Goal: Task Accomplishment & Management: Use online tool/utility

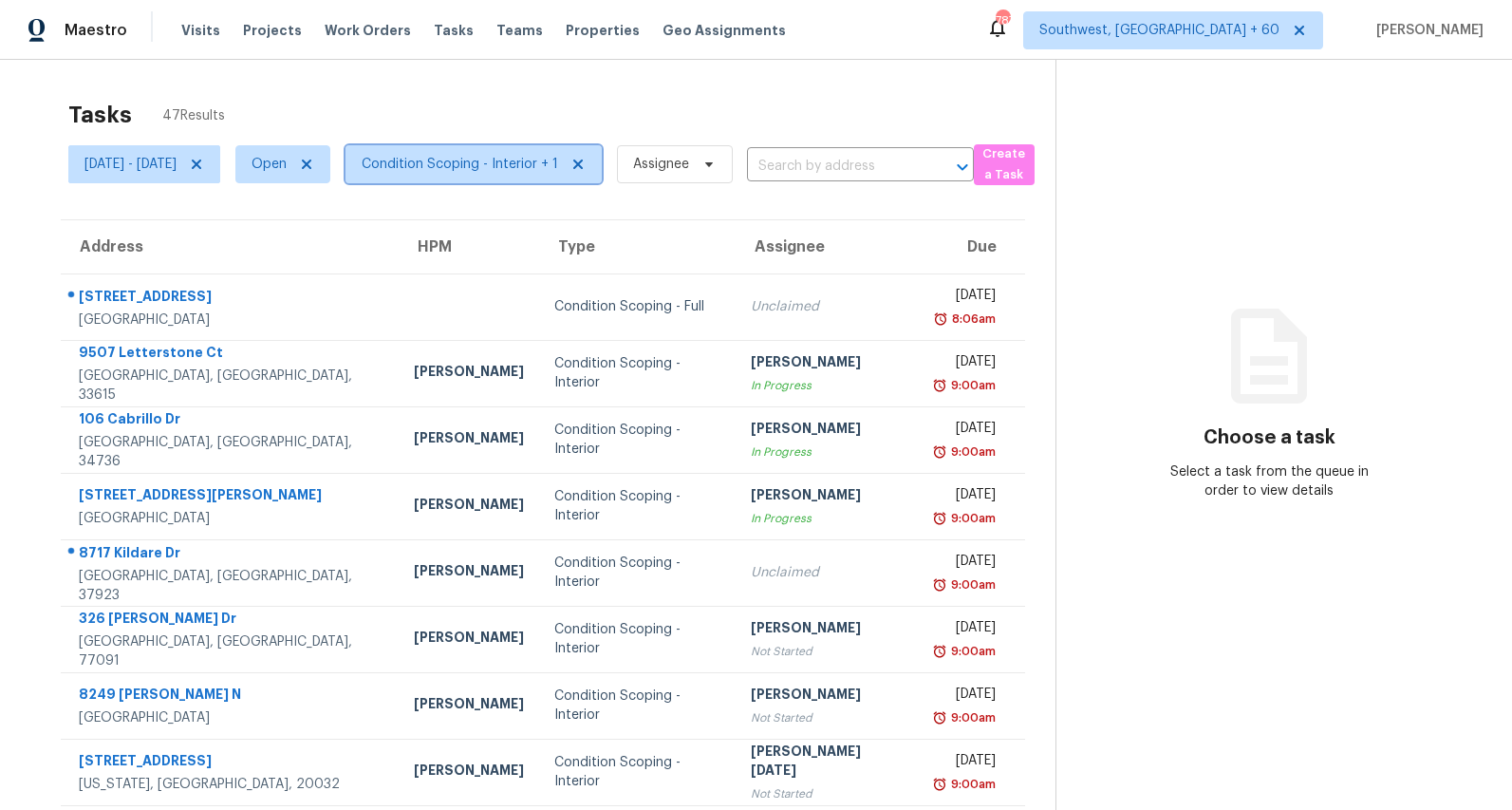
click at [486, 166] on span "Condition Scoping - Interior + 1" at bounding box center [460, 164] width 197 height 19
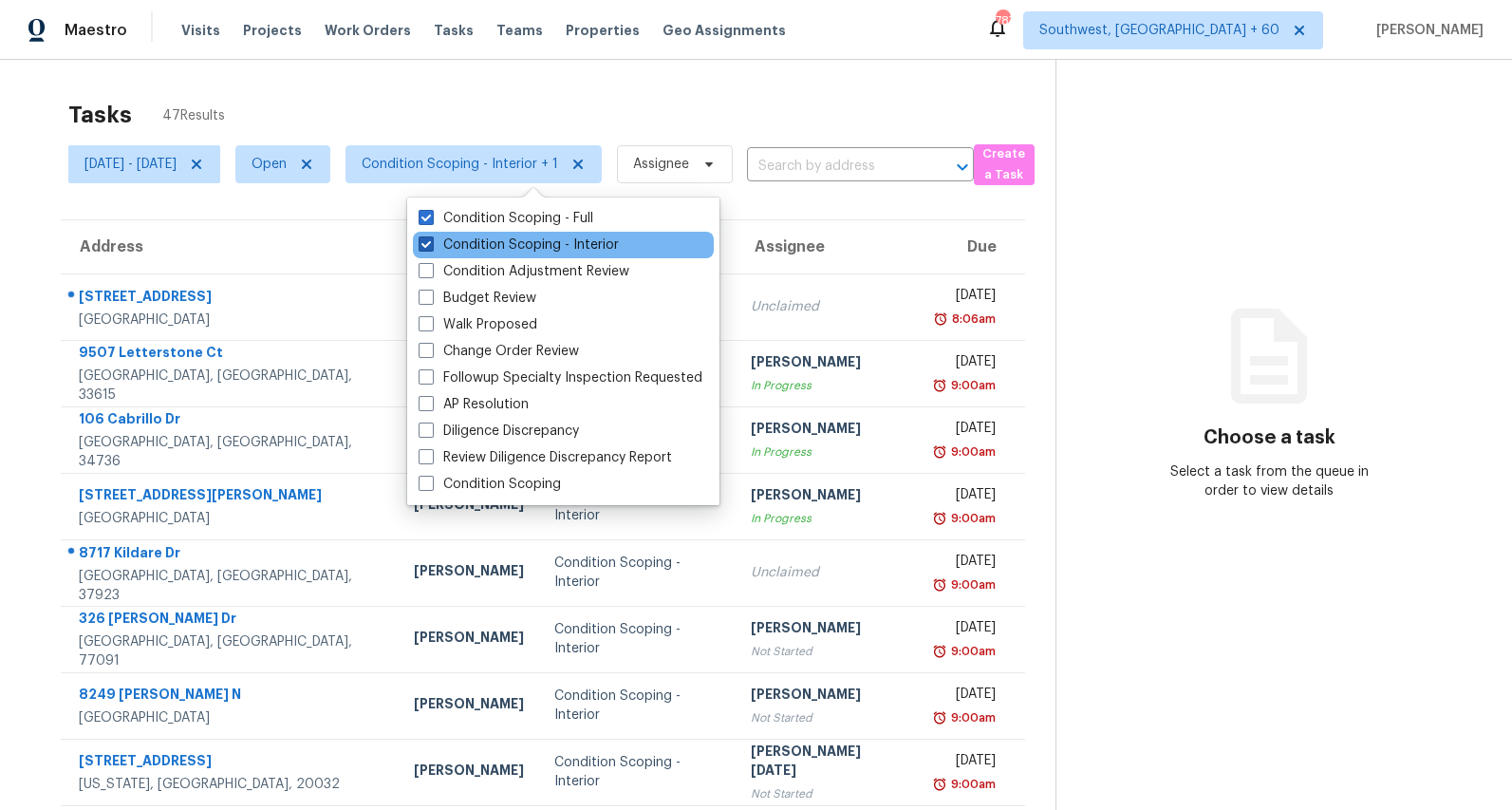
click at [487, 241] on label "Condition Scoping - Interior" at bounding box center [519, 245] width 201 height 19
click at [431, 241] on input "Condition Scoping - Interior" at bounding box center [425, 242] width 13 height 13
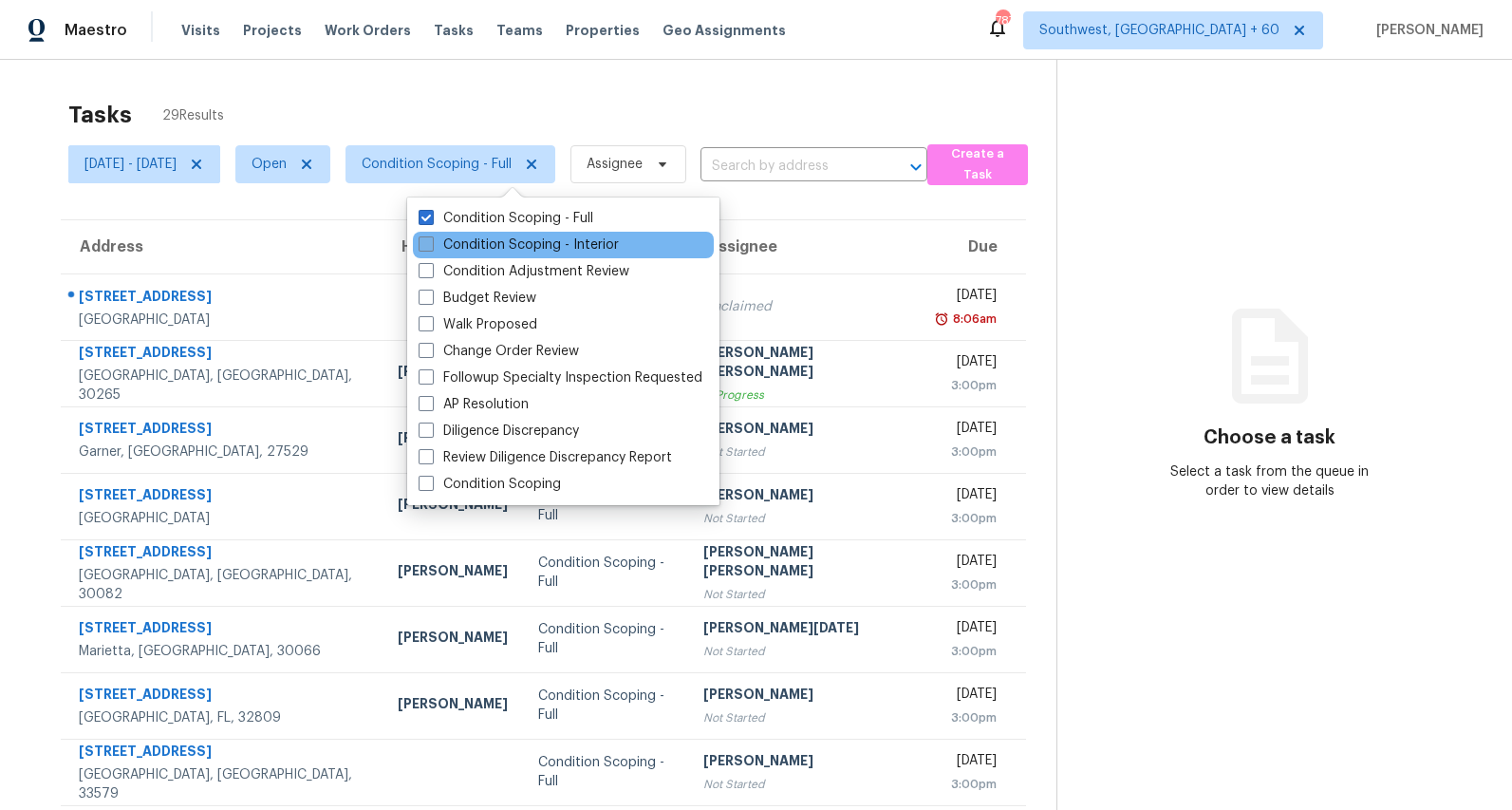
click at [487, 241] on label "Condition Scoping - Interior" at bounding box center [519, 245] width 201 height 19
click at [431, 241] on input "Condition Scoping - Interior" at bounding box center [425, 242] width 13 height 13
checkbox input "true"
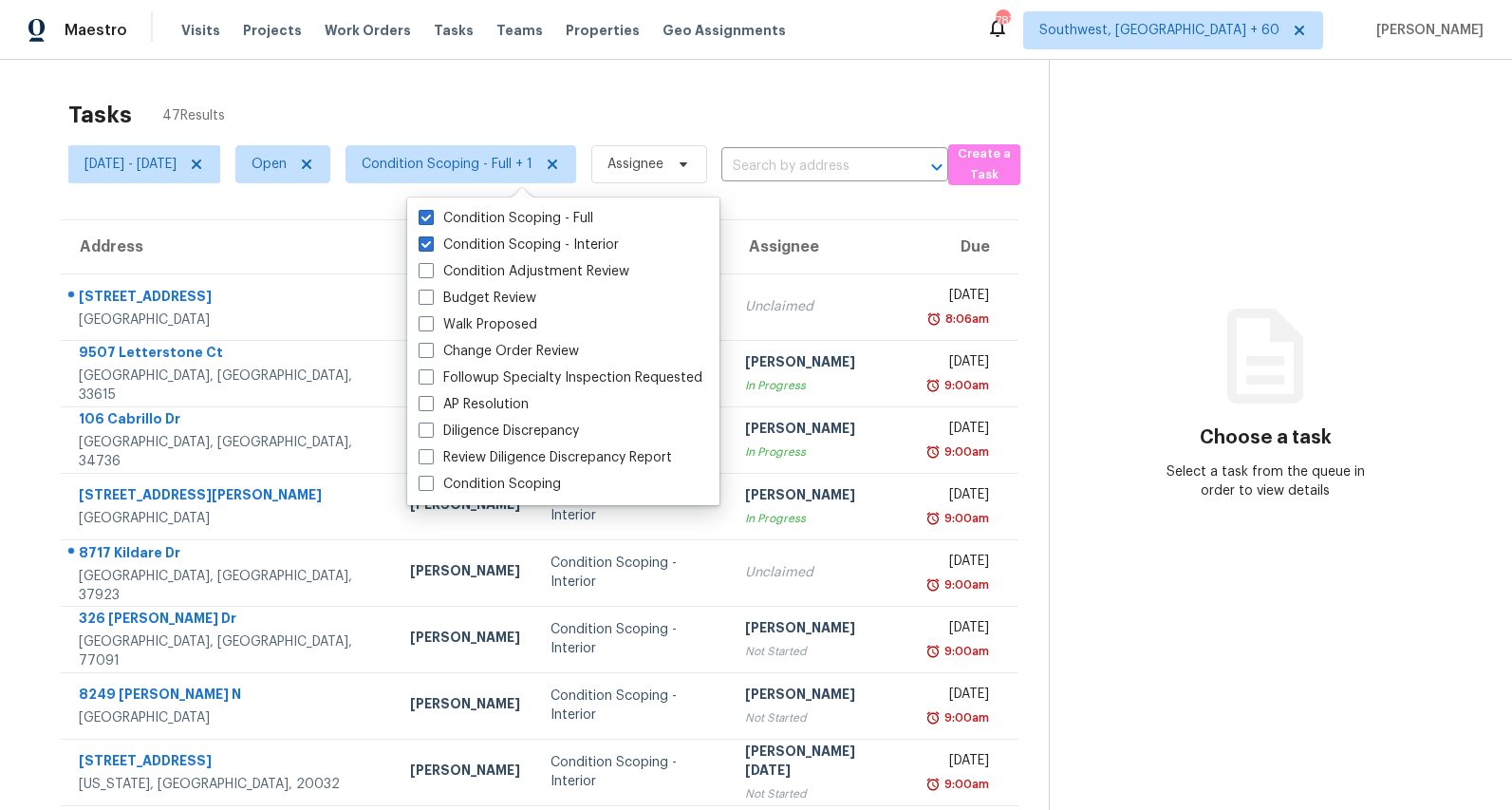
click at [519, 99] on div "Tasks 47 Results" at bounding box center [558, 115] width 981 height 50
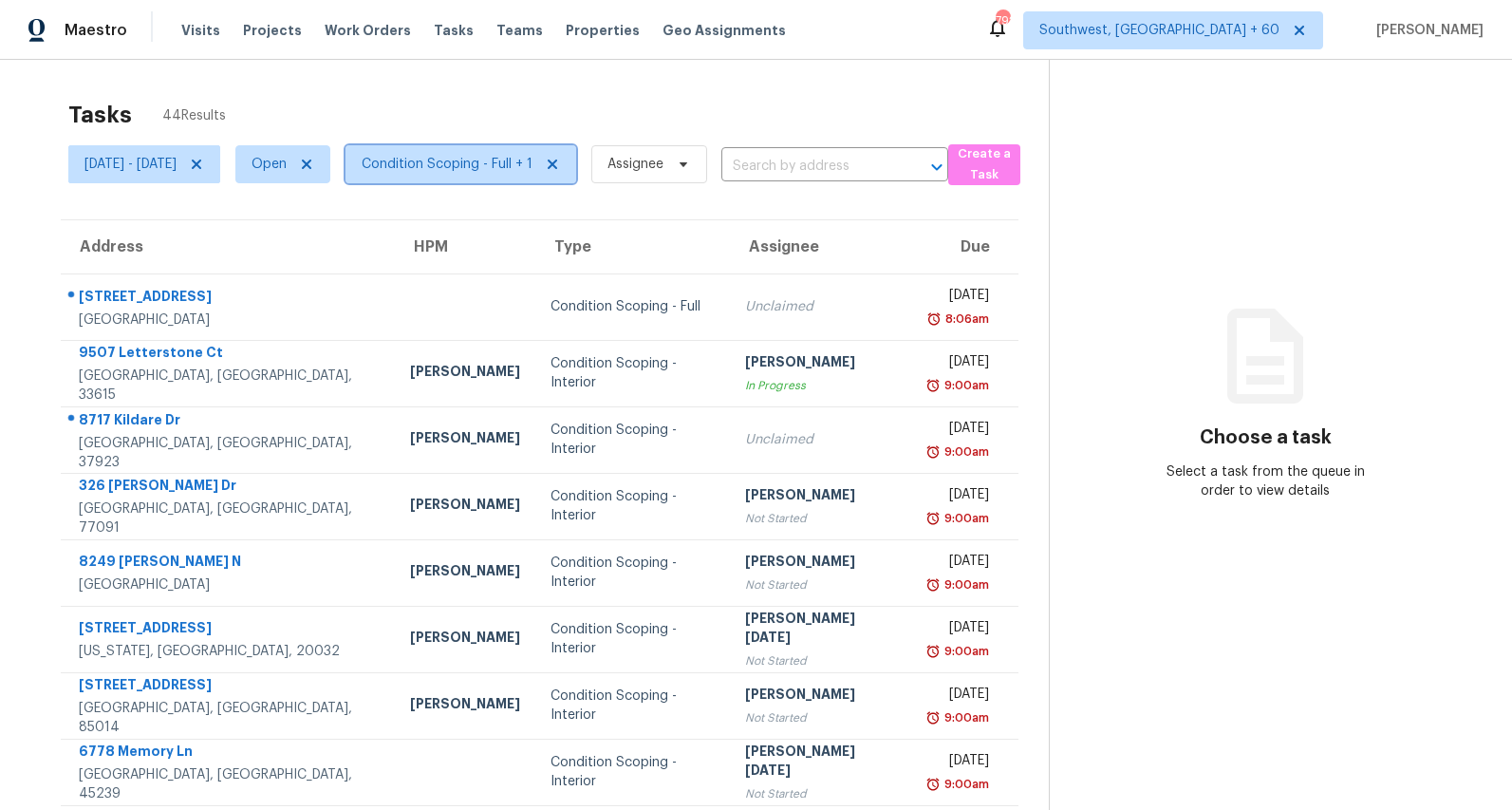
click at [533, 160] on span "Condition Scoping - Full + 1" at bounding box center [446, 164] width 170 height 19
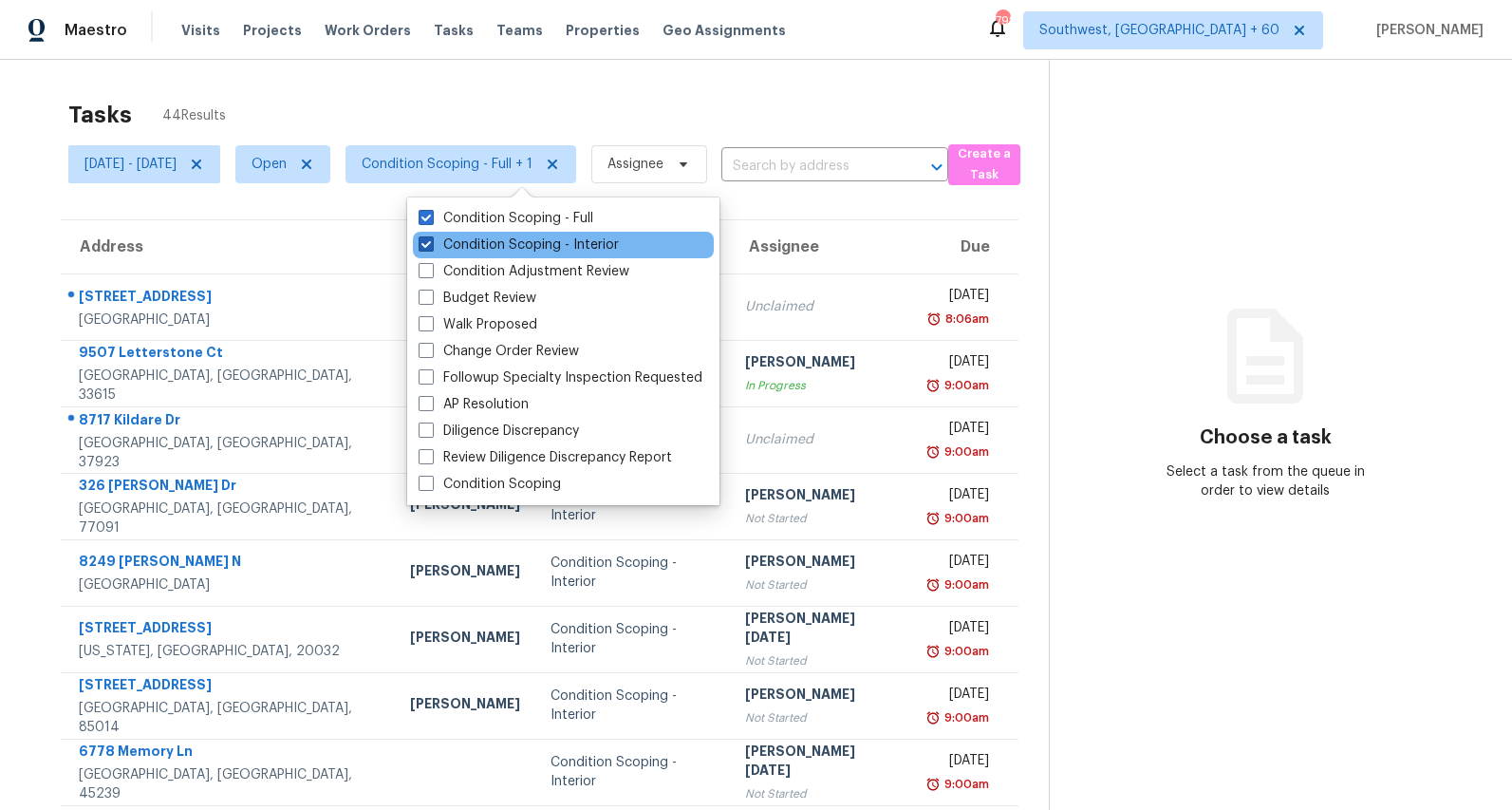
click at [513, 245] on label "Condition Scoping - Interior" at bounding box center [519, 245] width 201 height 19
click at [431, 245] on input "Condition Scoping - Interior" at bounding box center [425, 242] width 13 height 13
checkbox input "false"
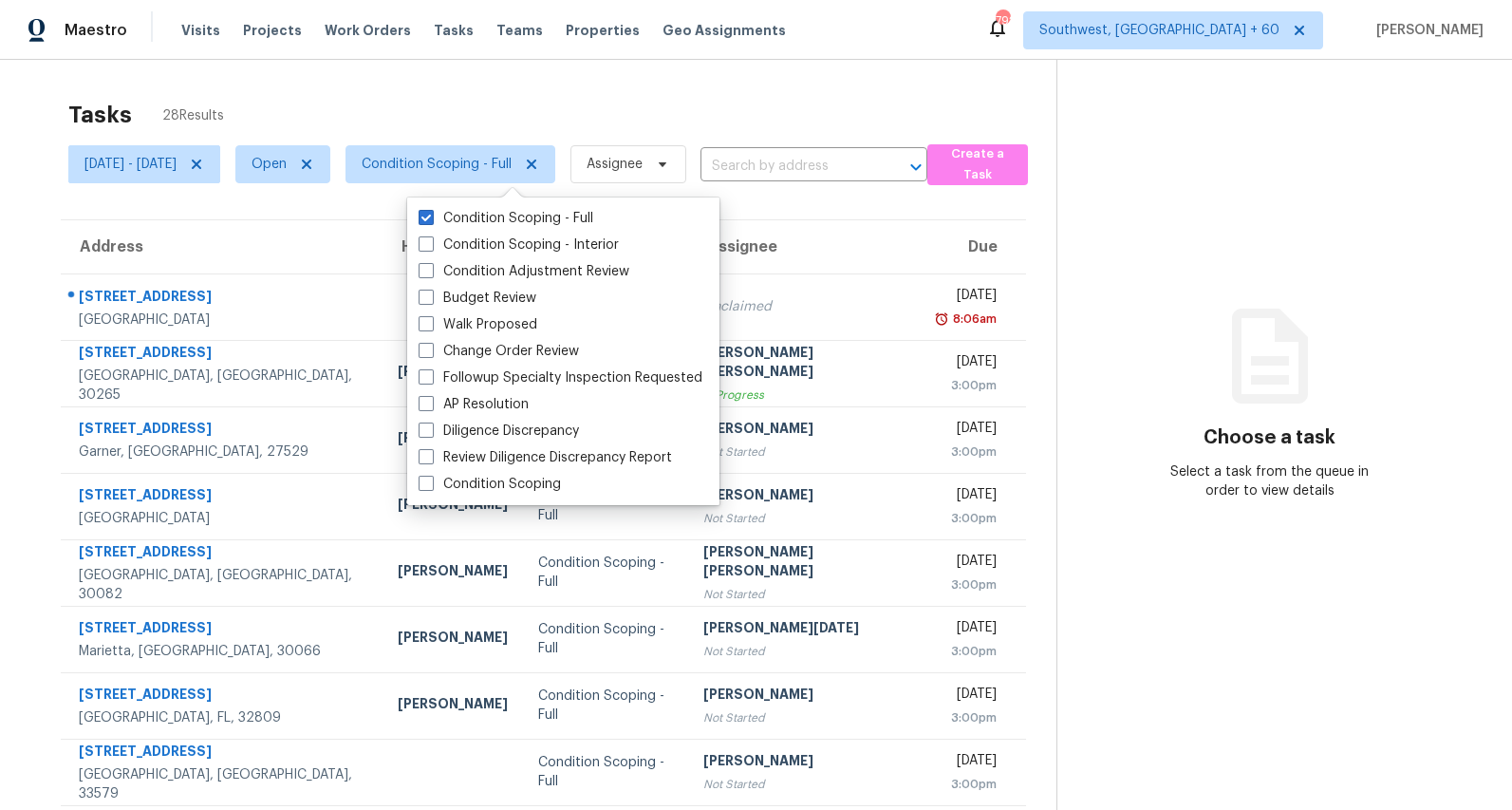
click at [482, 126] on div "Tasks 28 Results" at bounding box center [562, 115] width 988 height 50
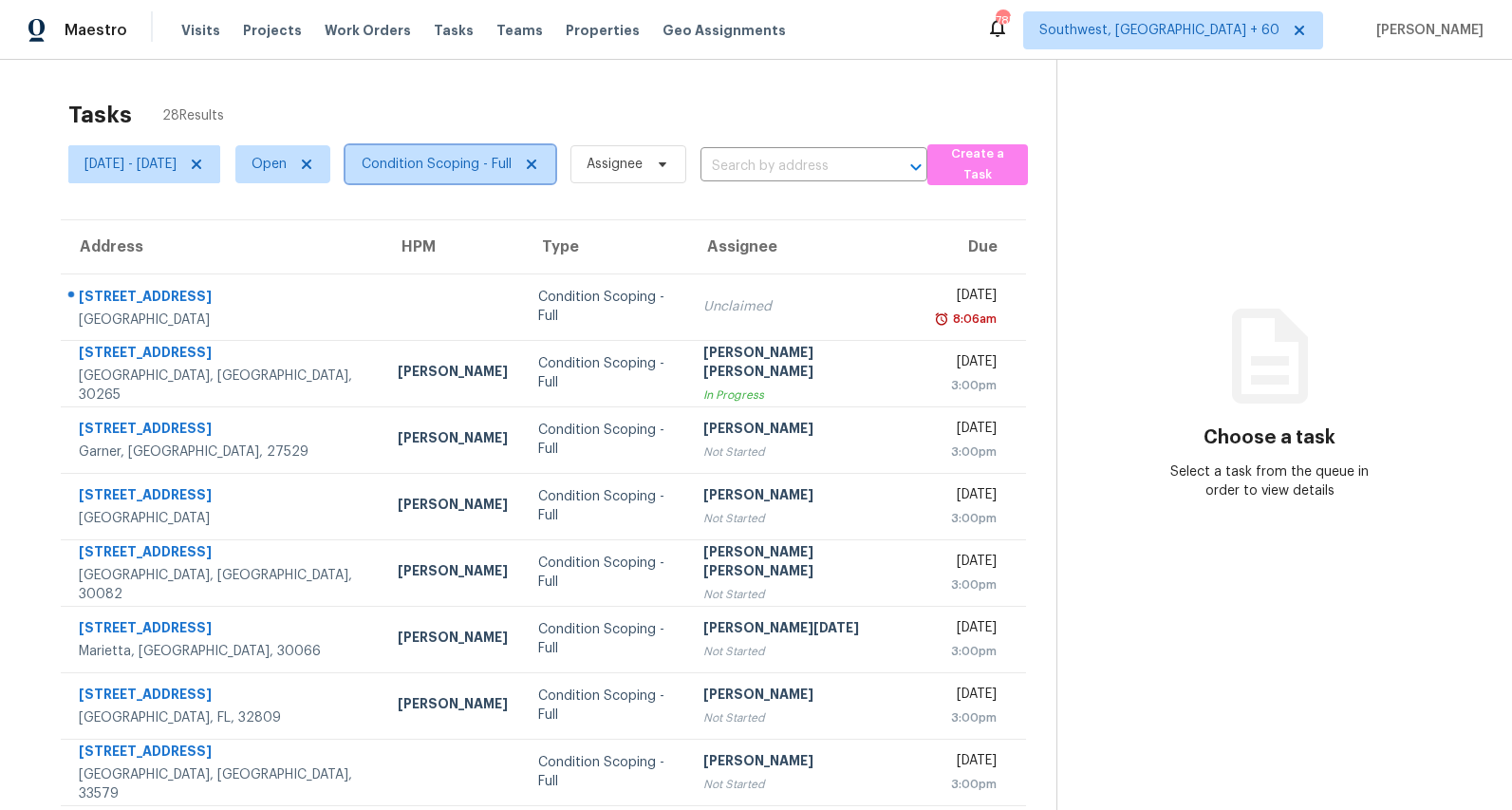
click at [497, 171] on span "Condition Scoping - Full" at bounding box center [436, 164] width 150 height 19
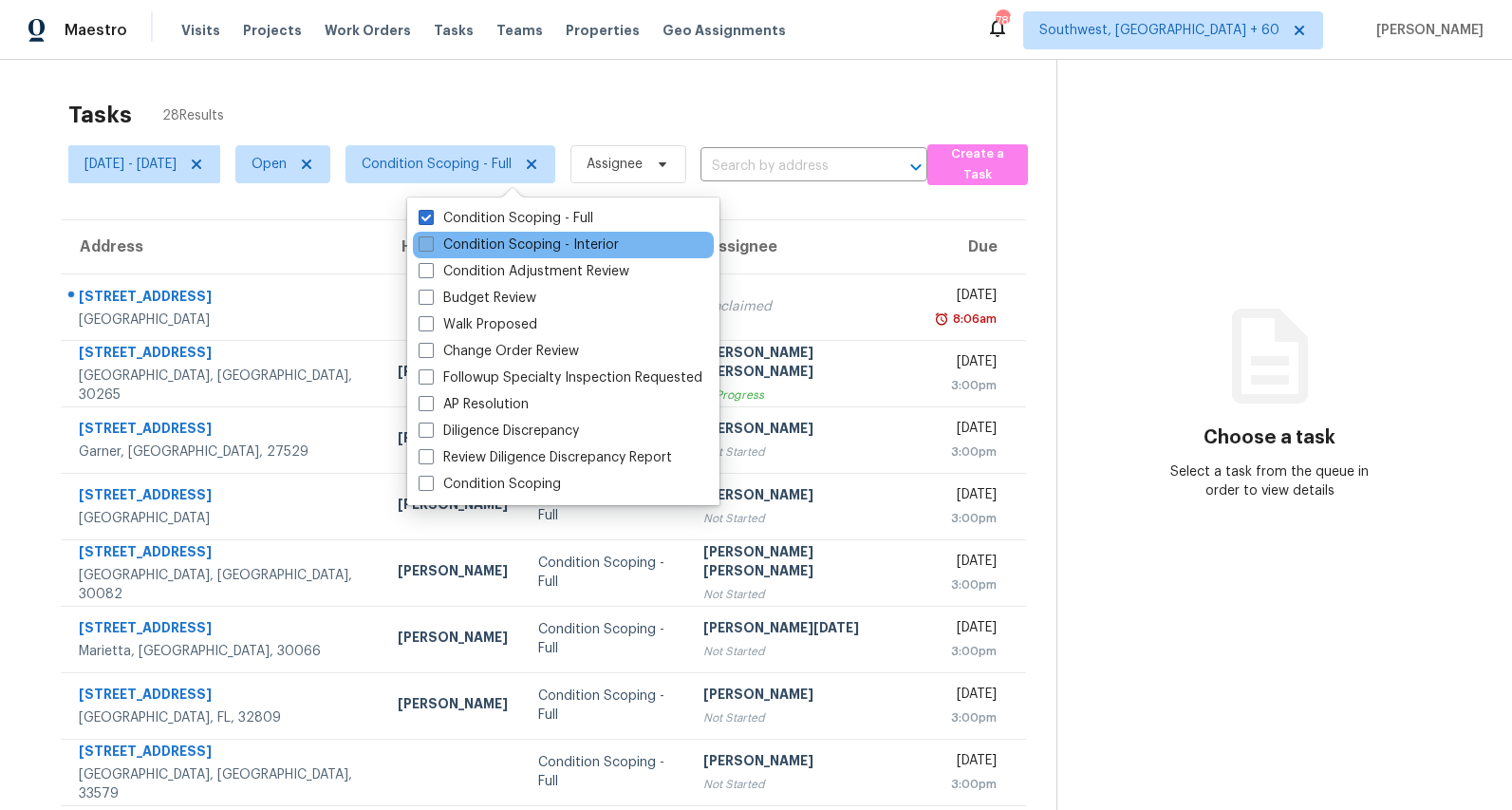
click at [478, 245] on label "Condition Scoping - Interior" at bounding box center [519, 245] width 201 height 19
click at [431, 245] on input "Condition Scoping - Interior" at bounding box center [425, 242] width 13 height 13
checkbox input "true"
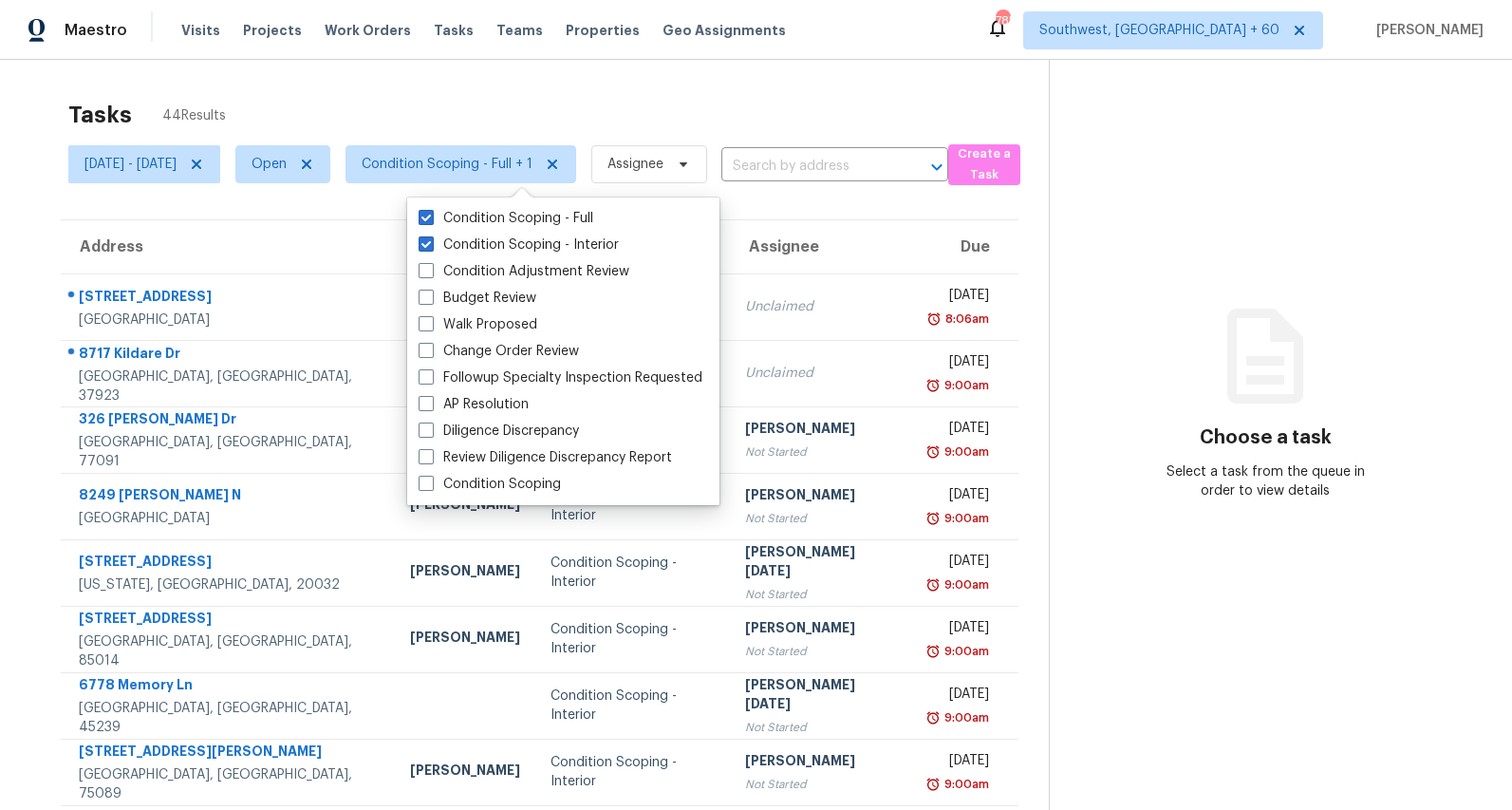
click at [388, 85] on div "Tasks 44 Results Mon, Aug 18 - Fri, Aug 22 Open Condition Scoping - Full + 1 As…" at bounding box center [756, 524] width 1512 height 930
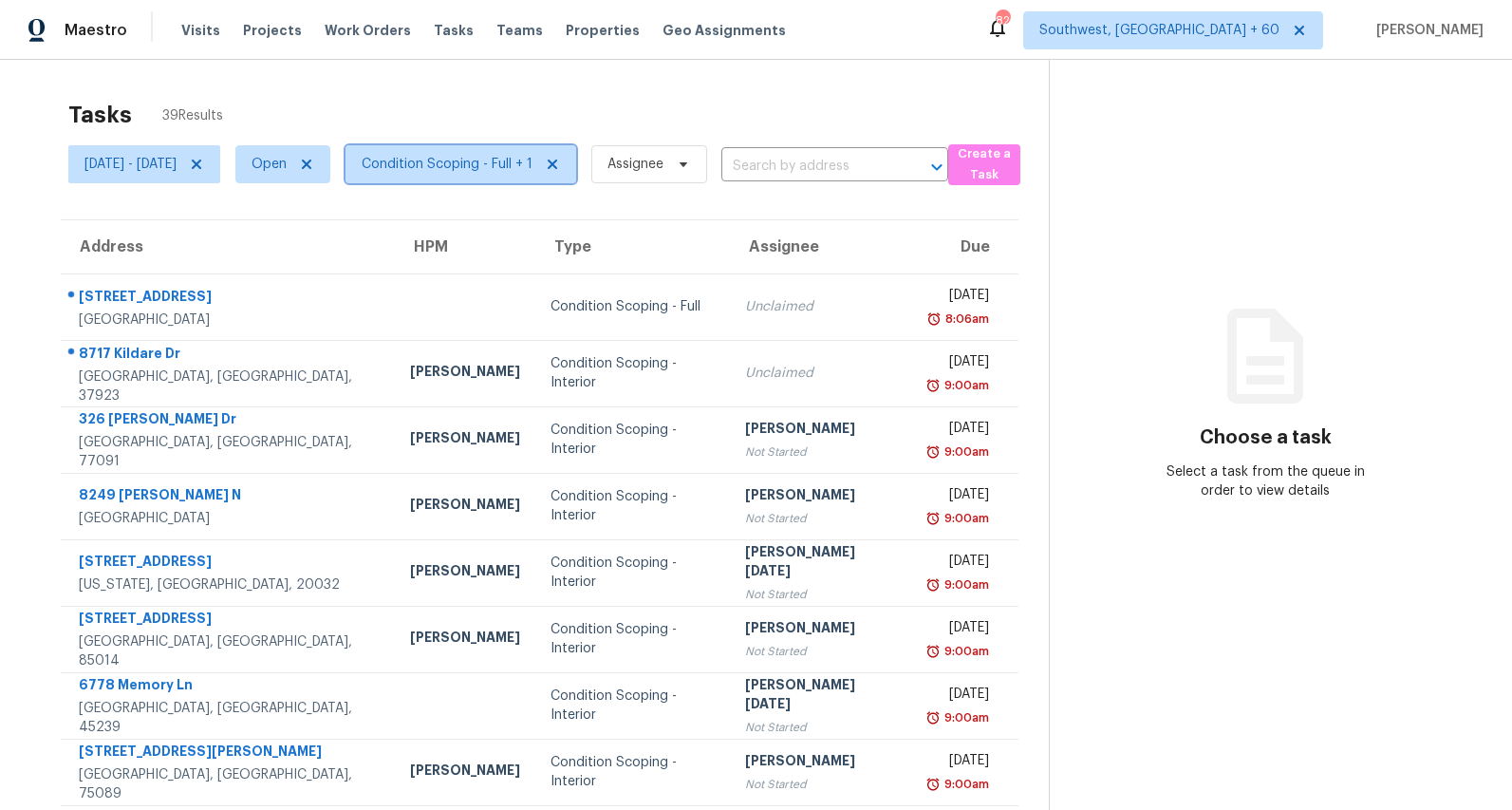
click at [474, 175] on span "Condition Scoping - Full + 1" at bounding box center [461, 164] width 231 height 38
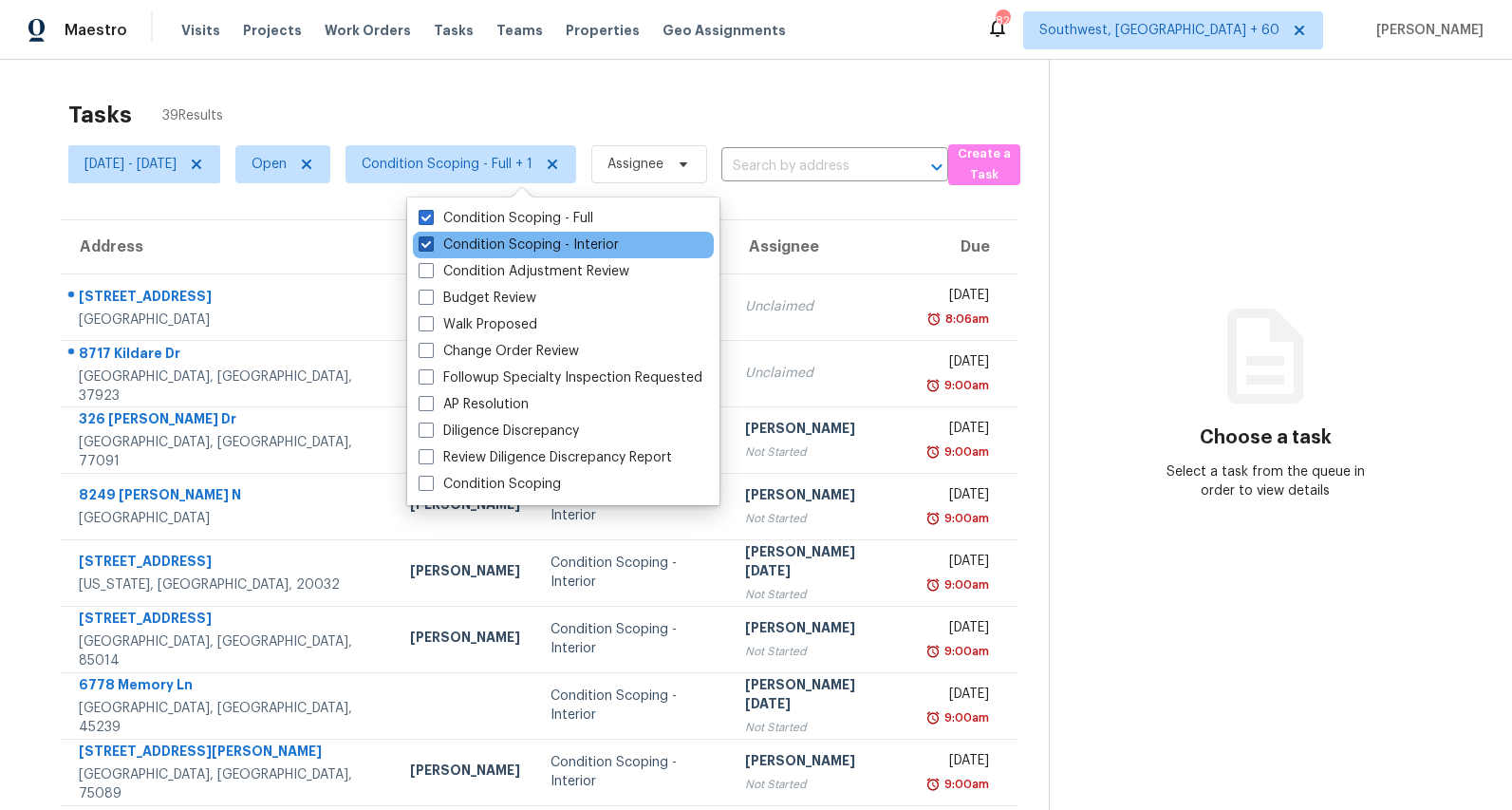
click at [464, 248] on label "Condition Scoping - Interior" at bounding box center [519, 245] width 201 height 19
click at [431, 248] on input "Condition Scoping - Interior" at bounding box center [425, 242] width 13 height 13
checkbox input "false"
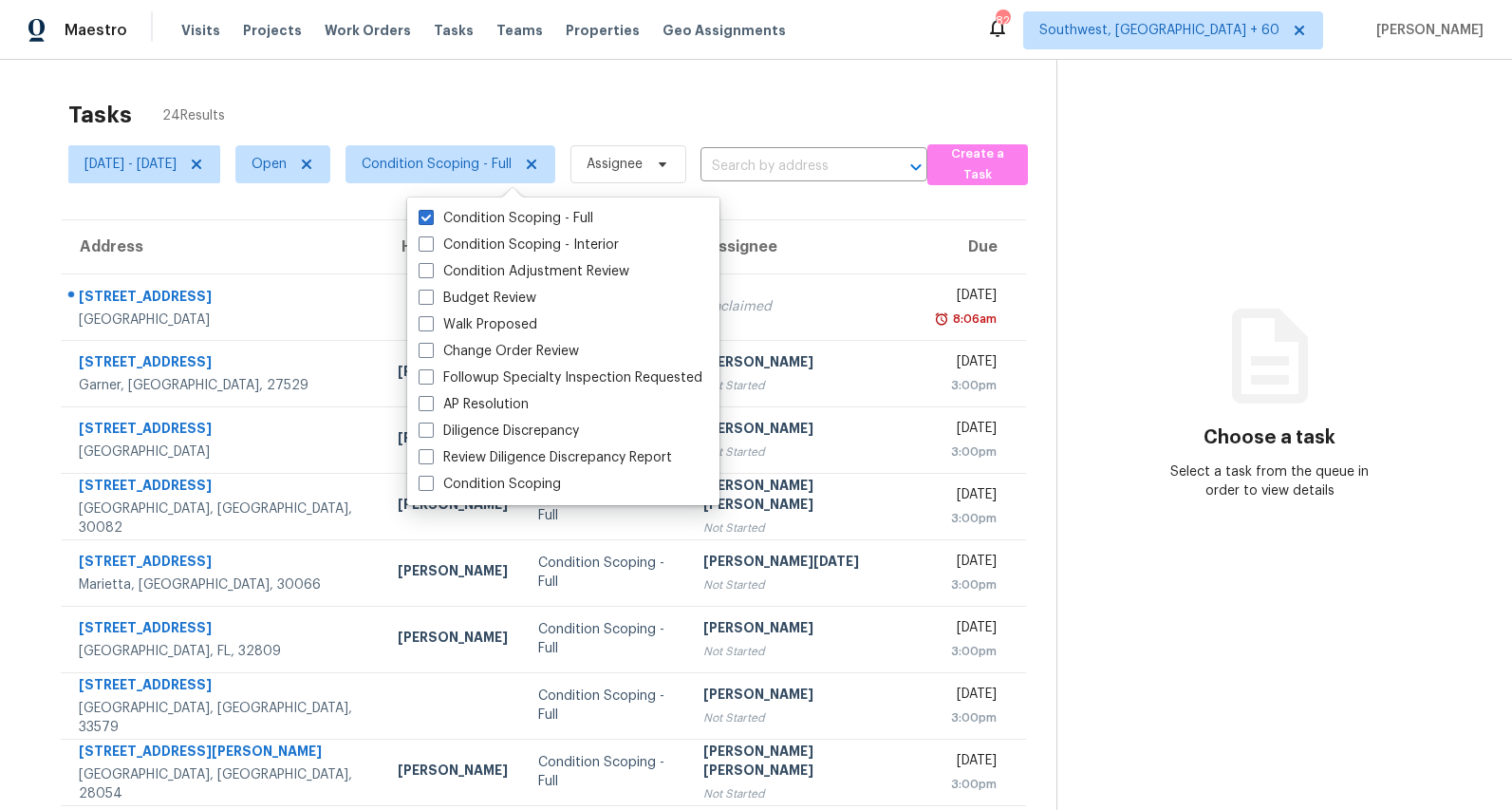
click at [411, 99] on div "Tasks 24 Results" at bounding box center [562, 115] width 988 height 50
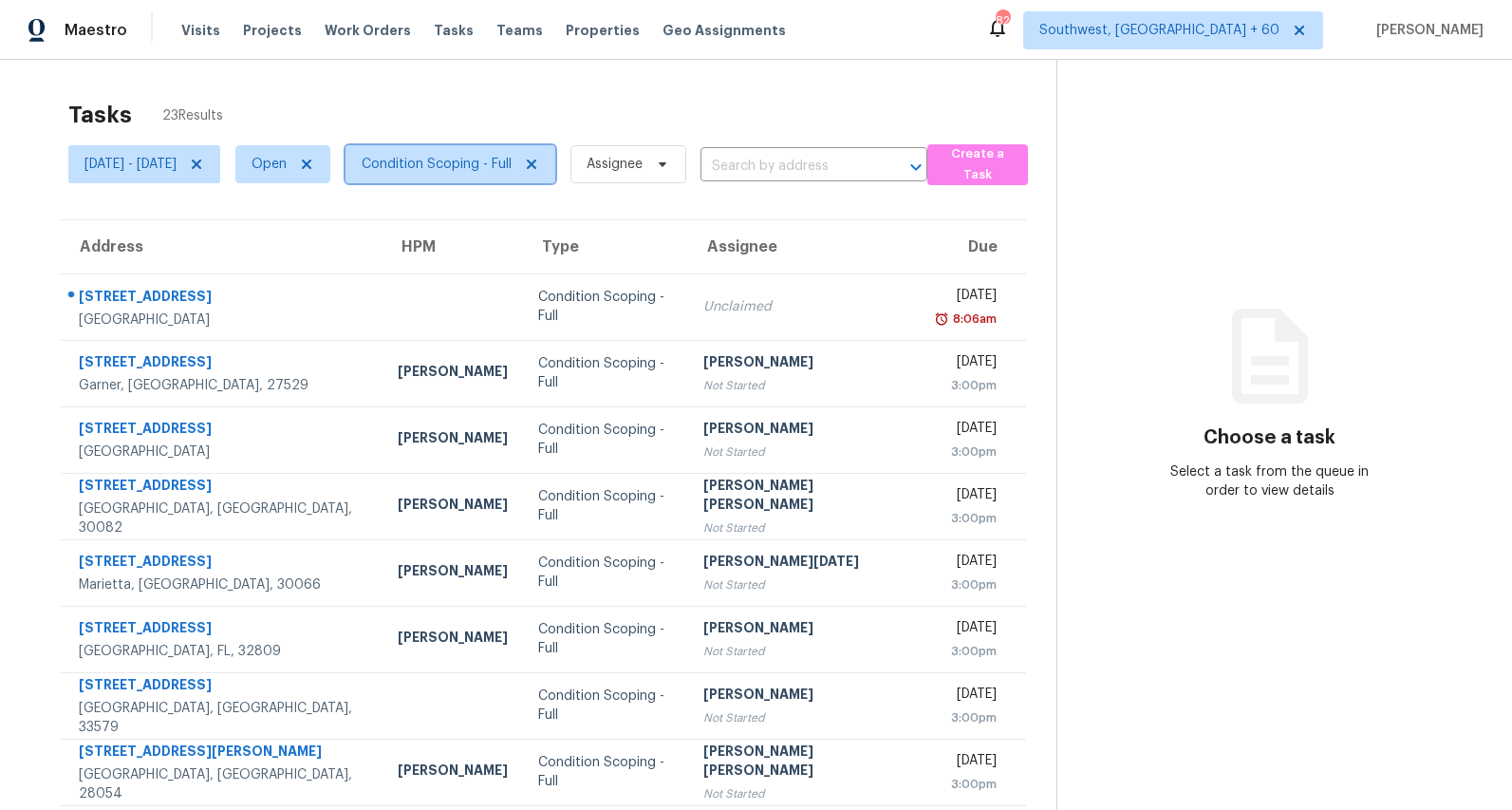
click at [474, 168] on span "Condition Scoping - Full" at bounding box center [436, 164] width 150 height 19
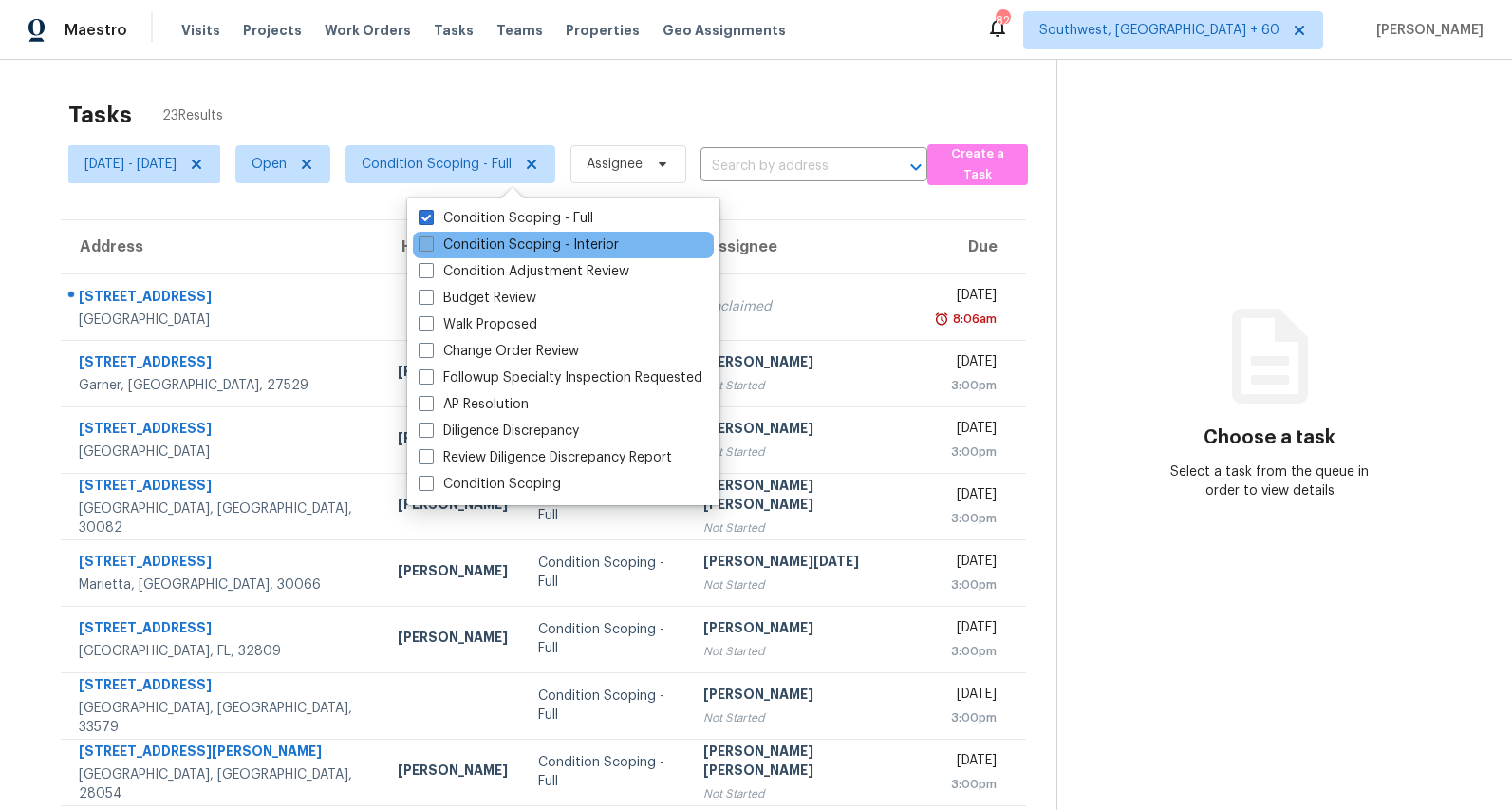
click at [482, 243] on label "Condition Scoping - Interior" at bounding box center [519, 245] width 201 height 19
click at [431, 243] on input "Condition Scoping - Interior" at bounding box center [425, 242] width 13 height 13
checkbox input "true"
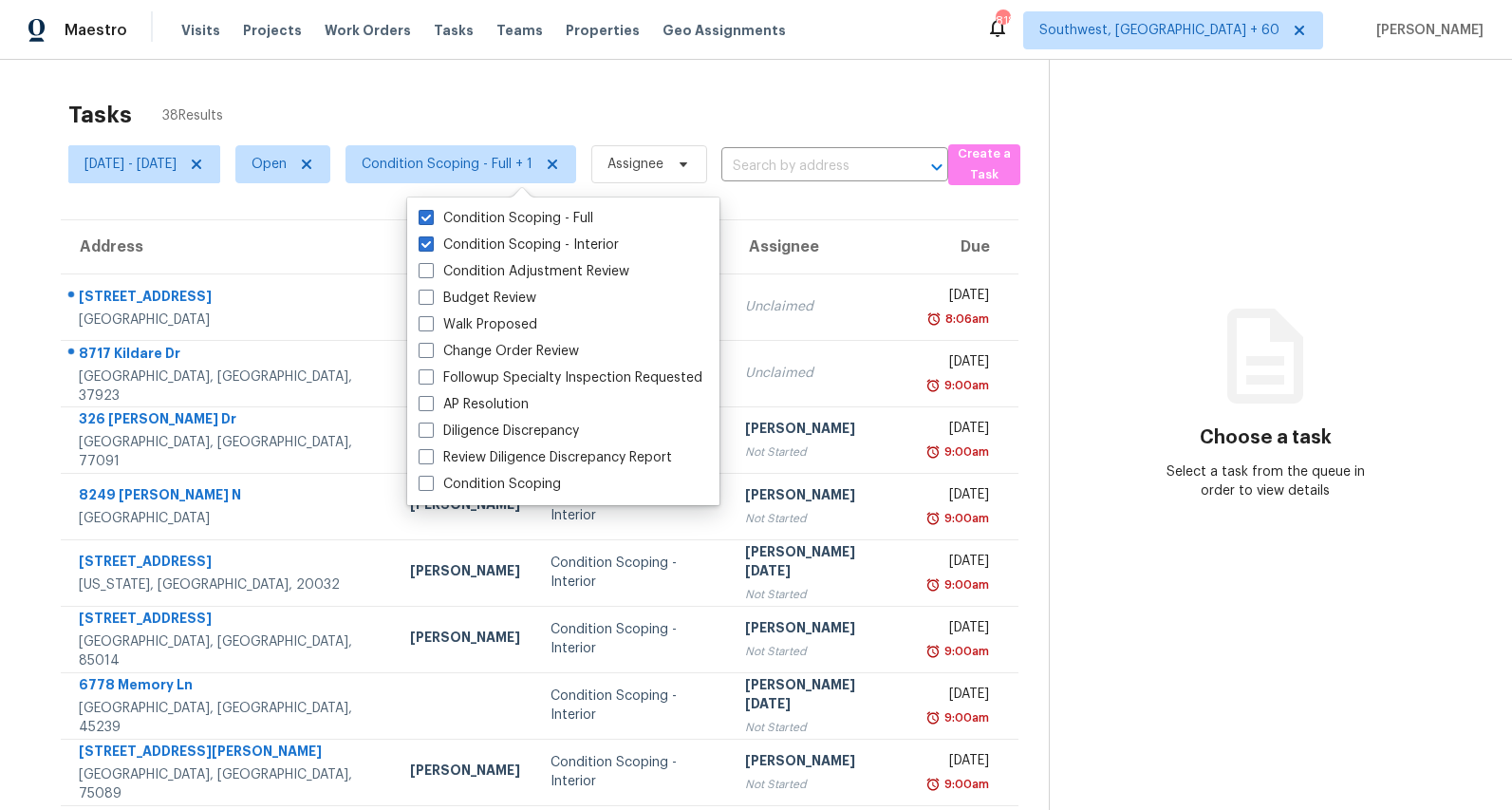
click at [765, 89] on div "Tasks 38 Results Mon, Aug 18 - Fri, Aug 22 Open Condition Scoping - Full + 1 As…" at bounding box center [756, 524] width 1512 height 930
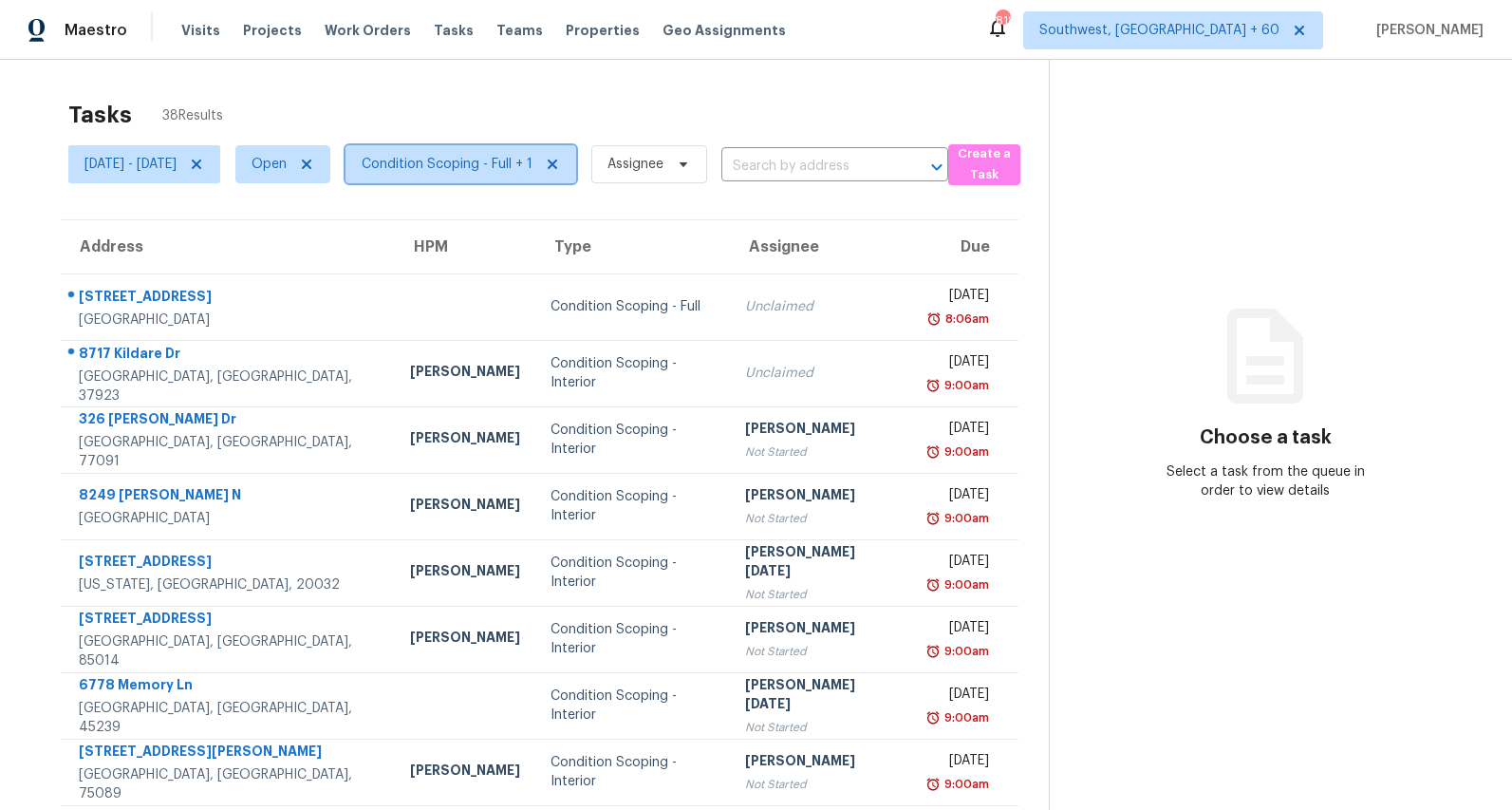
click at [491, 163] on span "Condition Scoping - Full + 1" at bounding box center [446, 164] width 170 height 19
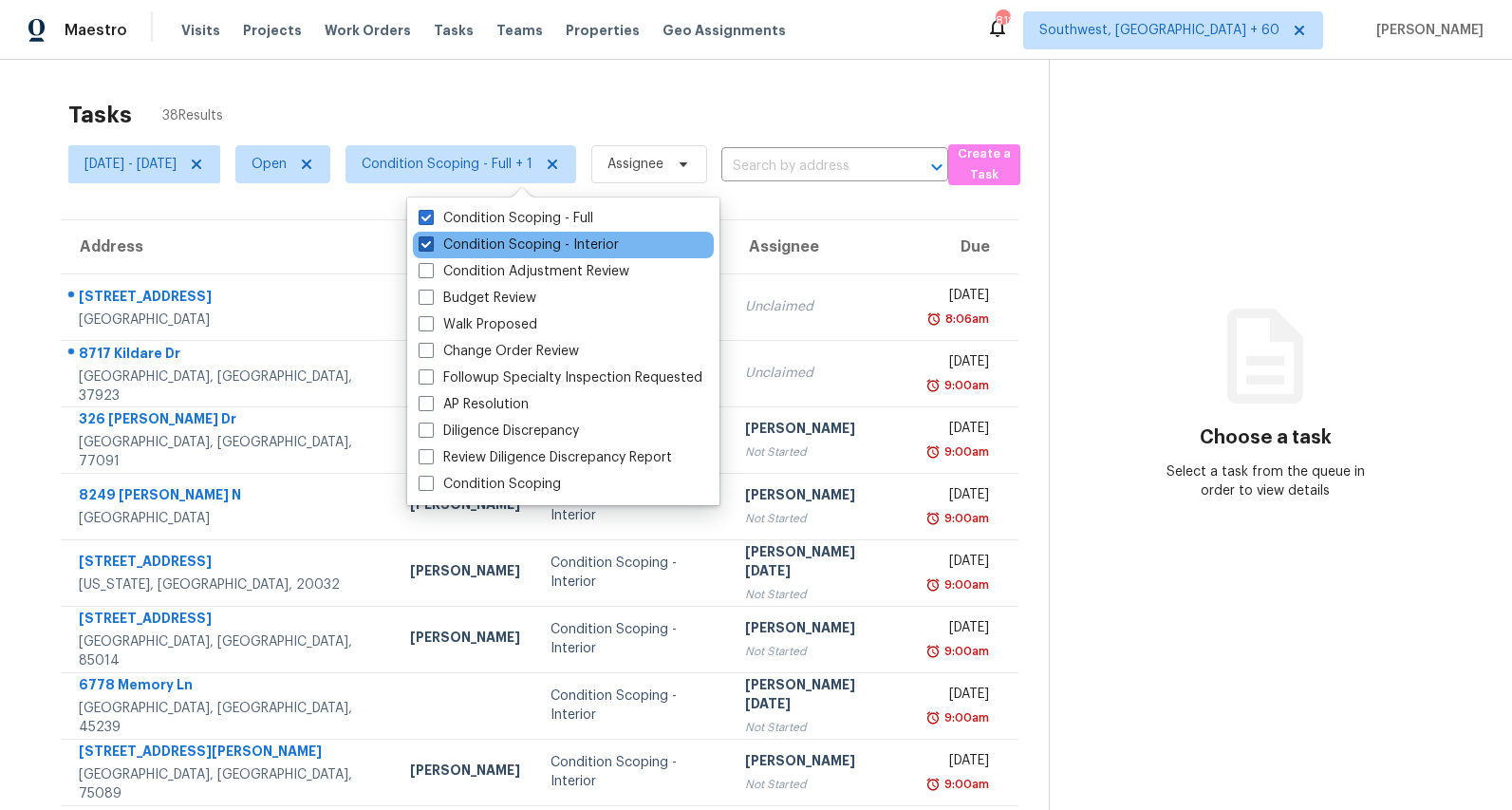
click at [463, 250] on label "Condition Scoping - Interior" at bounding box center [519, 245] width 201 height 19
click at [431, 248] on input "Condition Scoping - Interior" at bounding box center [425, 242] width 13 height 13
checkbox input "false"
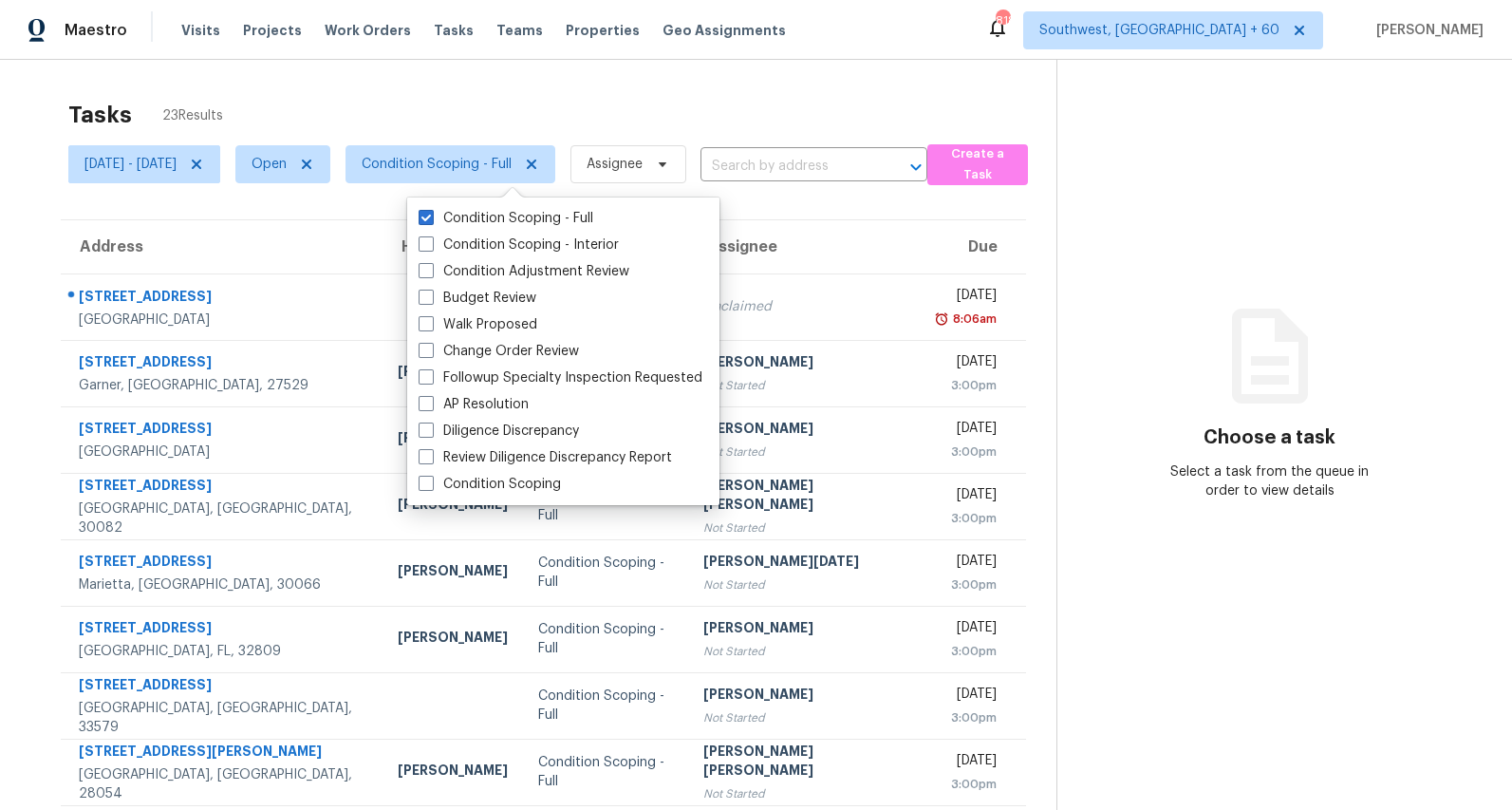
click at [483, 93] on div "Tasks 23 Results" at bounding box center [562, 115] width 988 height 50
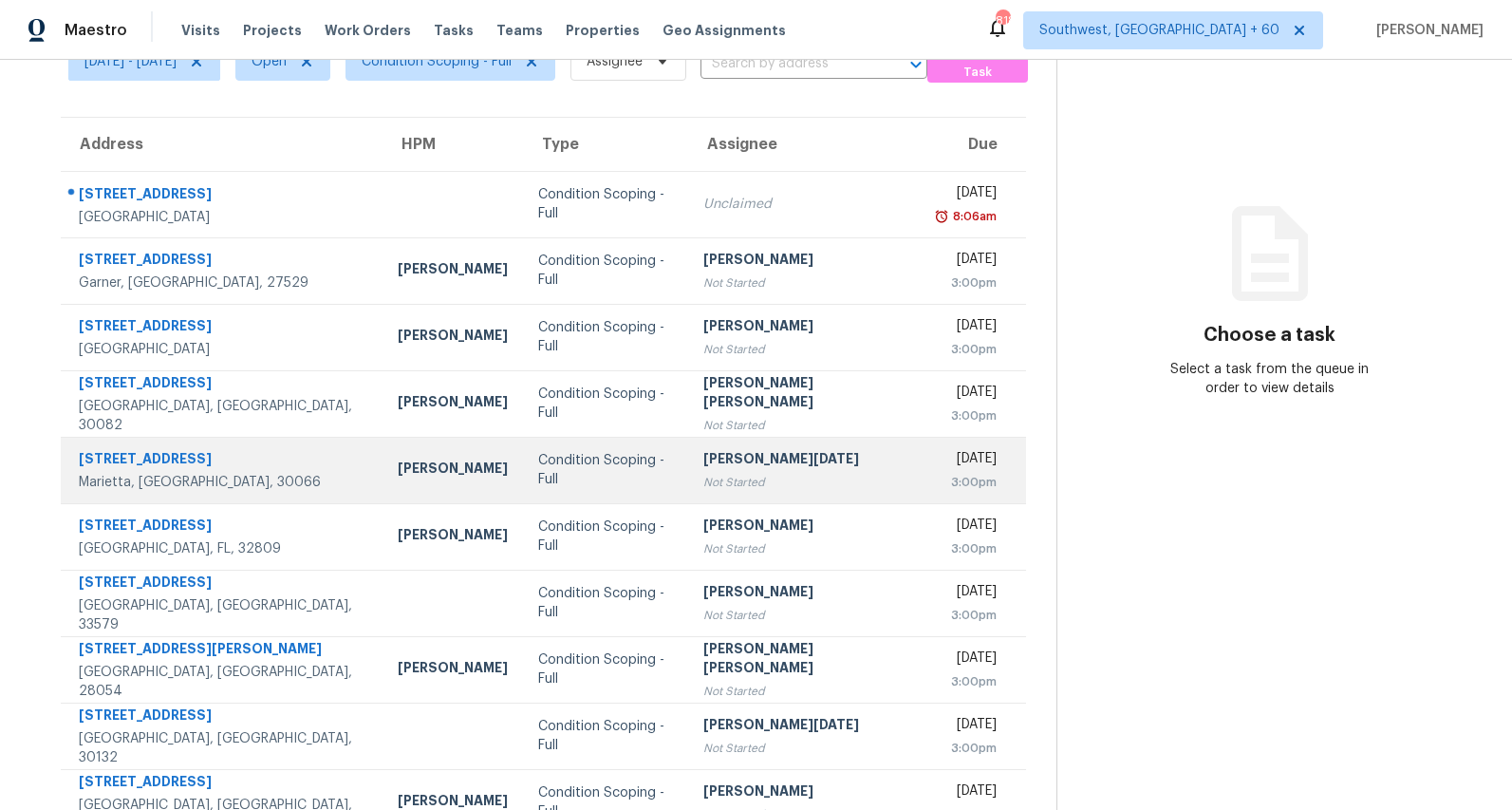
scroll to position [178, 0]
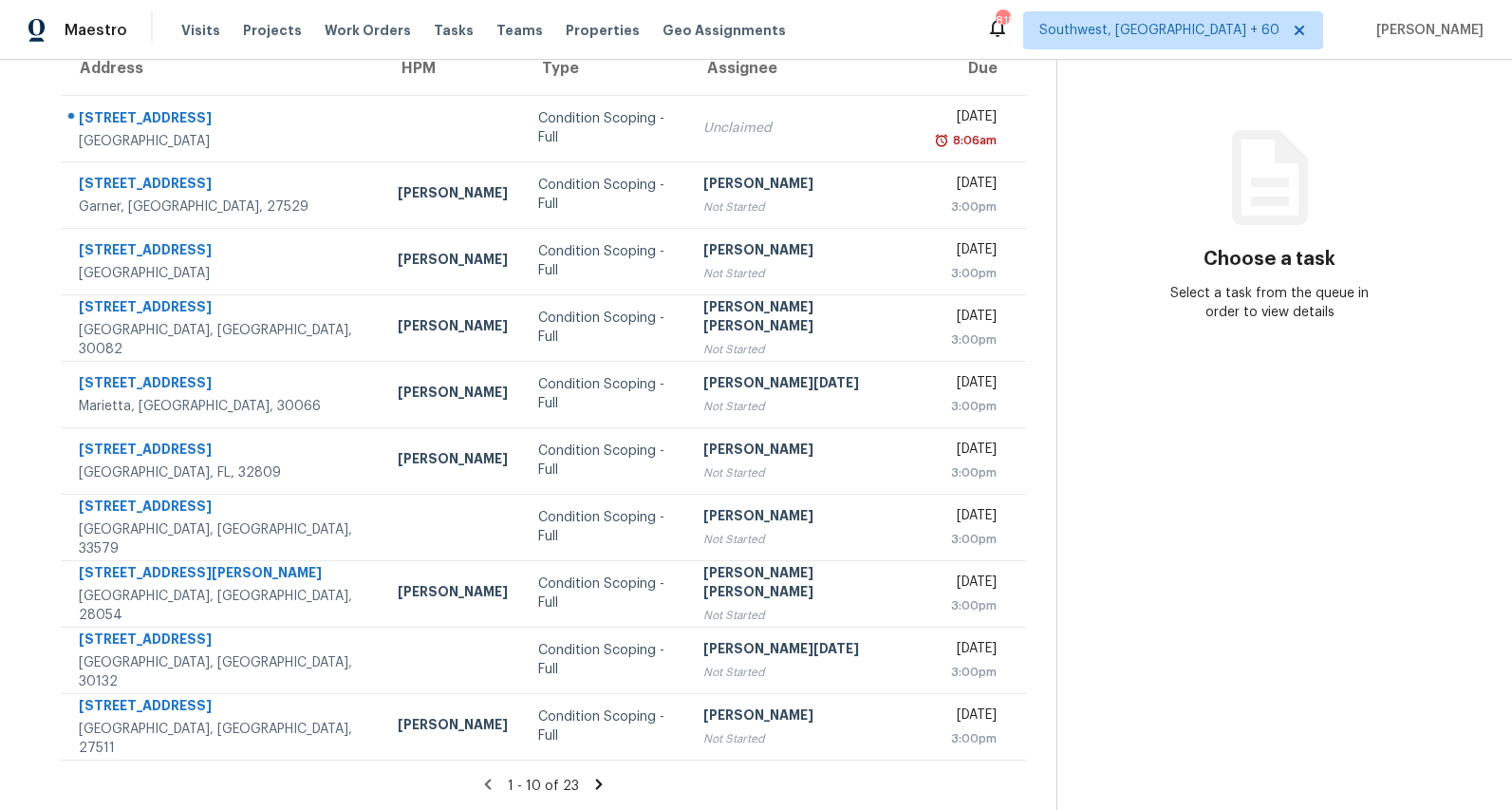
click at [598, 791] on icon at bounding box center [599, 785] width 18 height 18
